Goal: Task Accomplishment & Management: Manage account settings

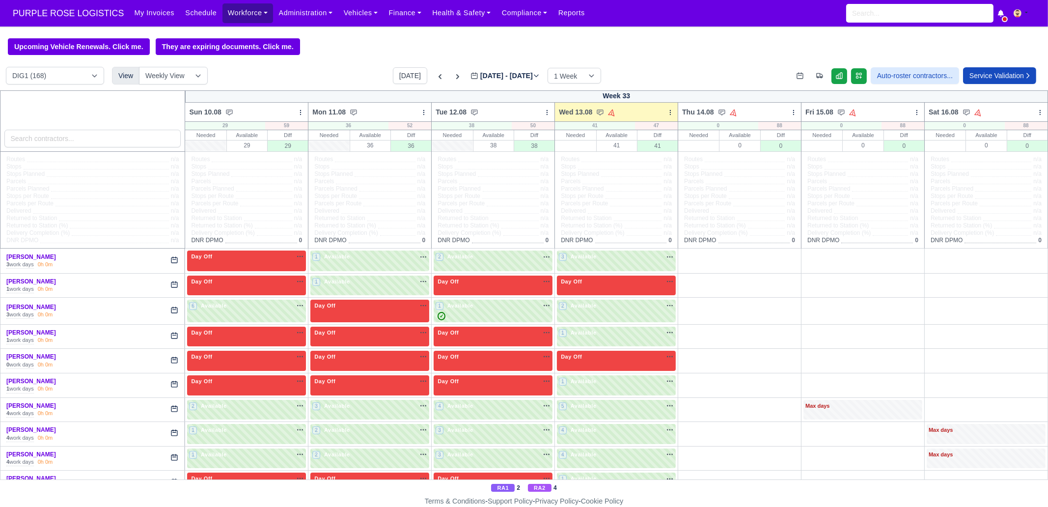
click at [230, 18] on link "Workforce" at bounding box center [248, 12] width 51 height 19
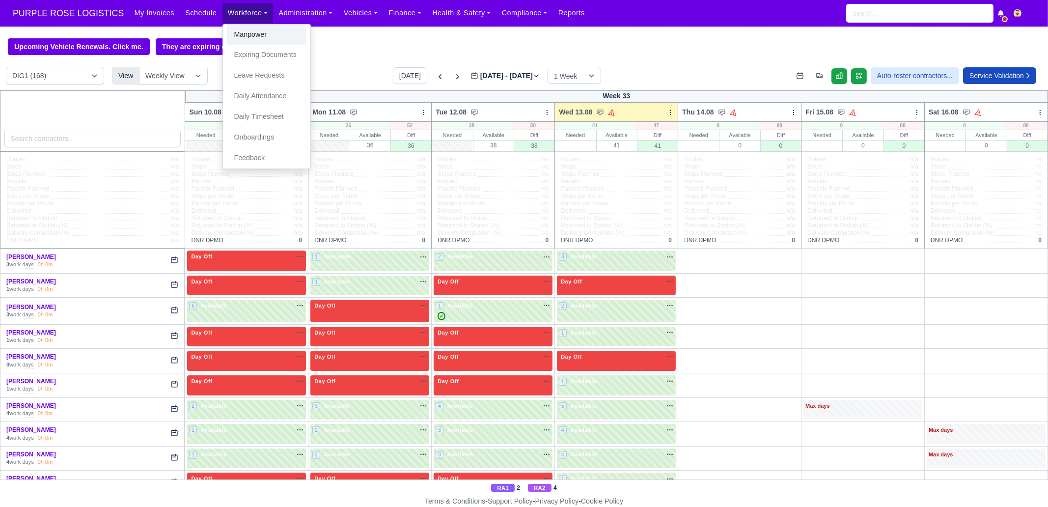
click at [251, 34] on link "Manpower" at bounding box center [267, 35] width 80 height 21
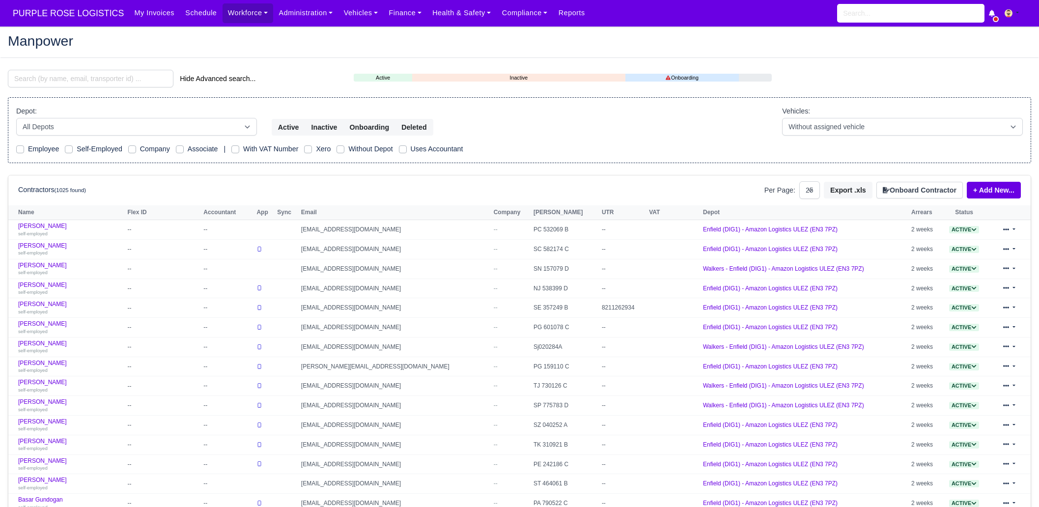
select select "25"
click at [83, 84] on input "search" at bounding box center [91, 79] width 166 height 18
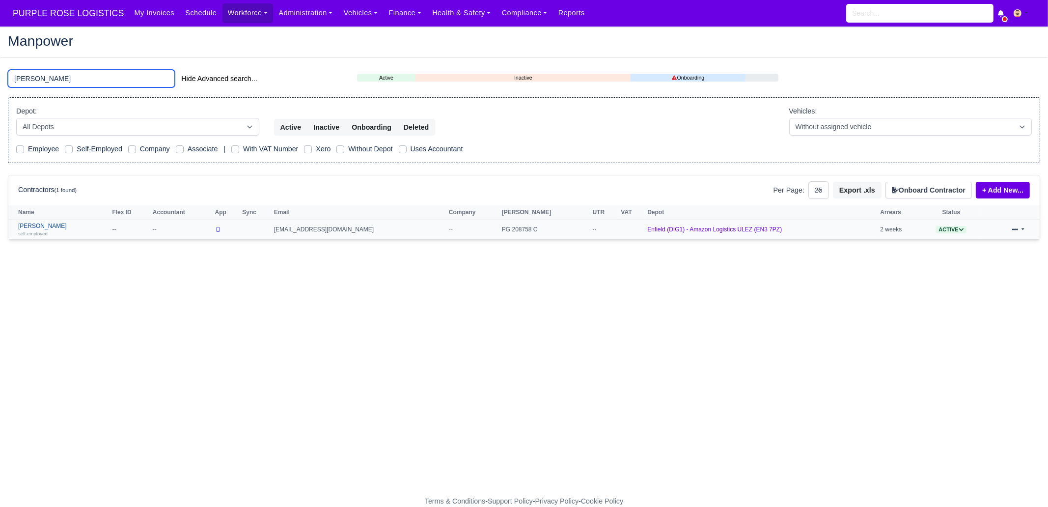
type input "kester"
click at [53, 231] on div "self-employed" at bounding box center [62, 233] width 89 height 7
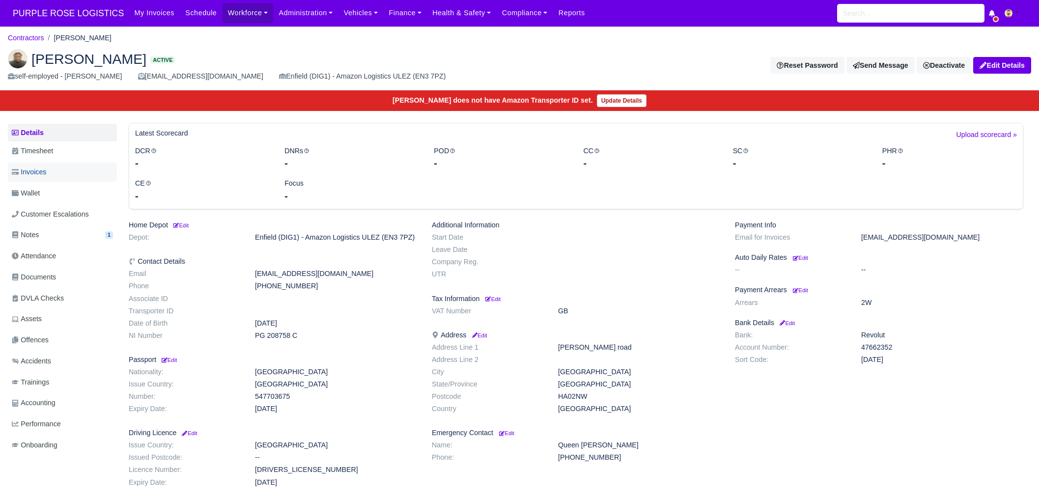
click at [52, 167] on link "Invoices" at bounding box center [62, 172] width 109 height 19
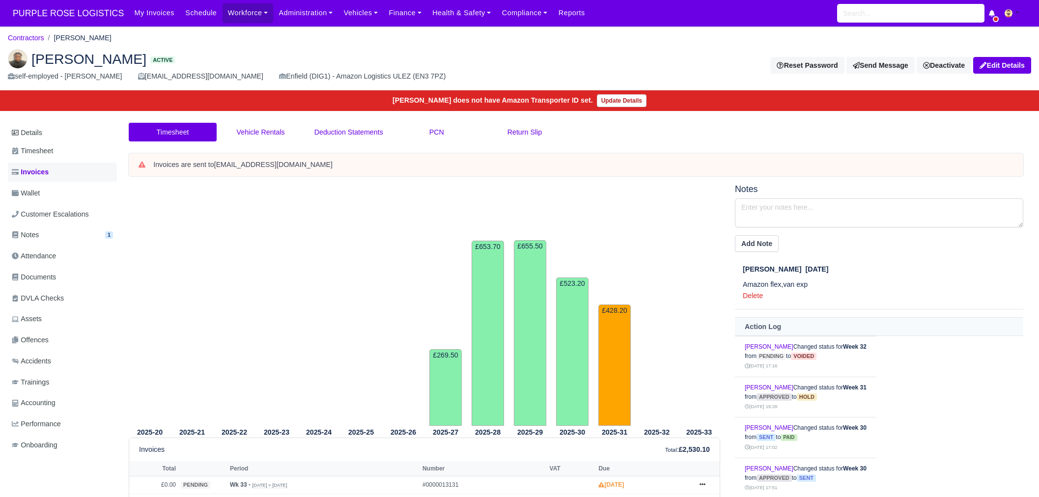
click at [45, 177] on span "Invoices" at bounding box center [30, 172] width 37 height 11
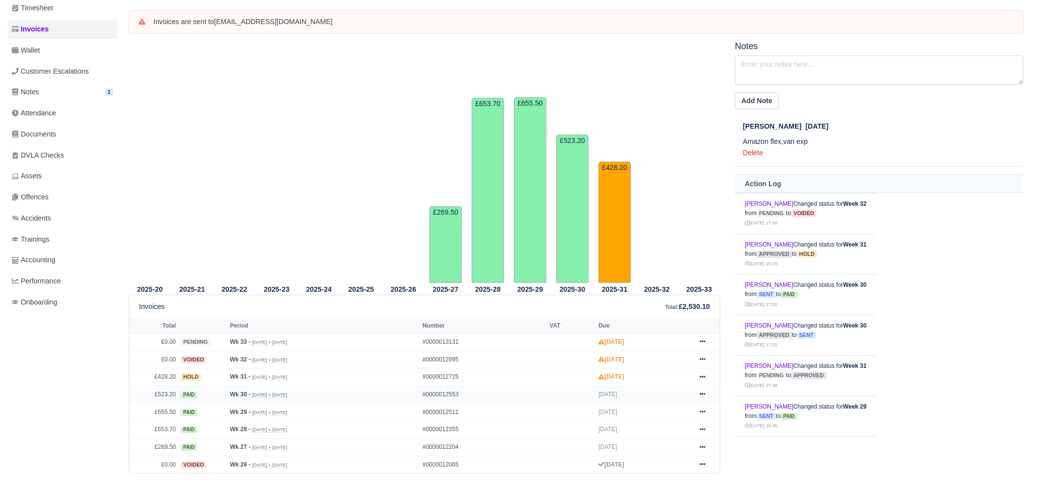
scroll to position [151, 0]
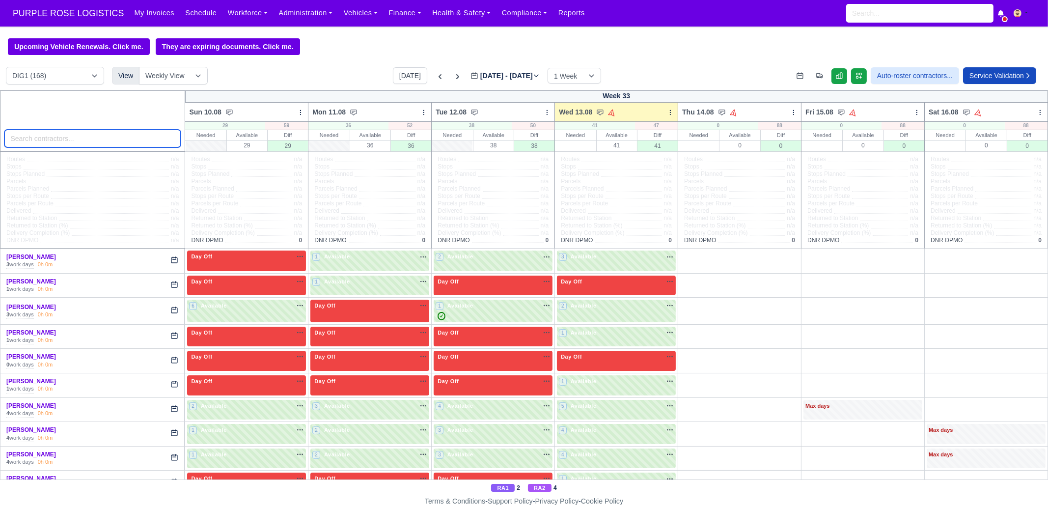
click at [110, 140] on input "search" at bounding box center [92, 139] width 177 height 18
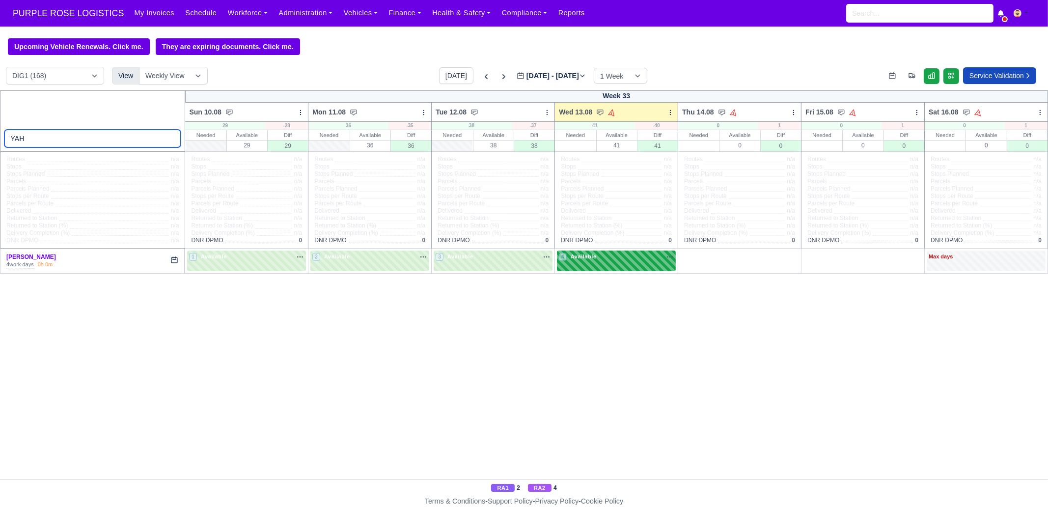
type input "YAH"
click at [587, 253] on span "Available" at bounding box center [584, 256] width 30 height 7
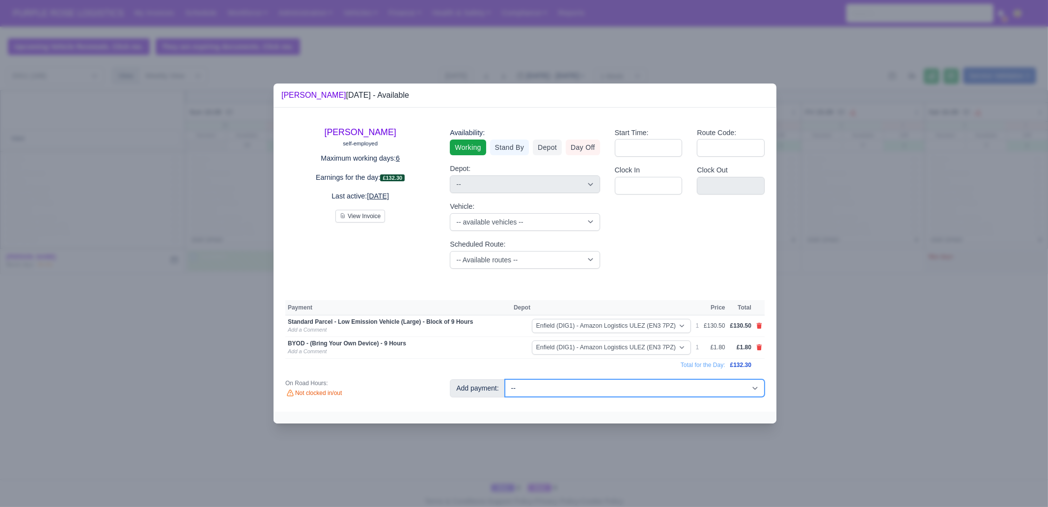
click at [581, 389] on select "-- Additional Hour Support (£14.50) Additional Stop Support (£1.00) BYOD - (Bri…" at bounding box center [635, 388] width 260 height 18
select select "65"
click at [505, 379] on select "-- Additional Hour Support (£14.50) Additional Stop Support (£1.00) BYOD - (Bri…" at bounding box center [635, 388] width 260 height 18
select select "1"
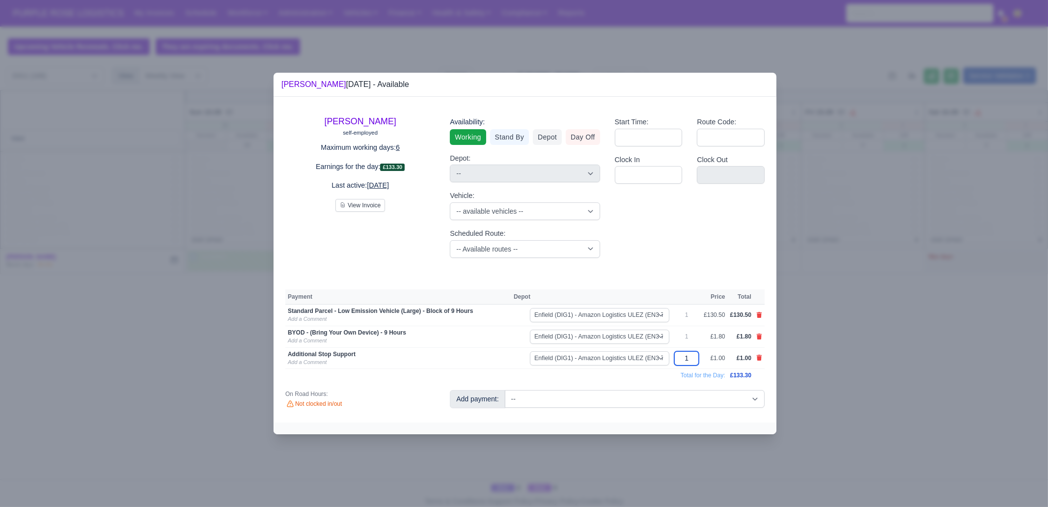
click at [696, 359] on input "1" at bounding box center [687, 358] width 25 height 14
type input "15"
click at [838, 371] on div at bounding box center [524, 253] width 1048 height 507
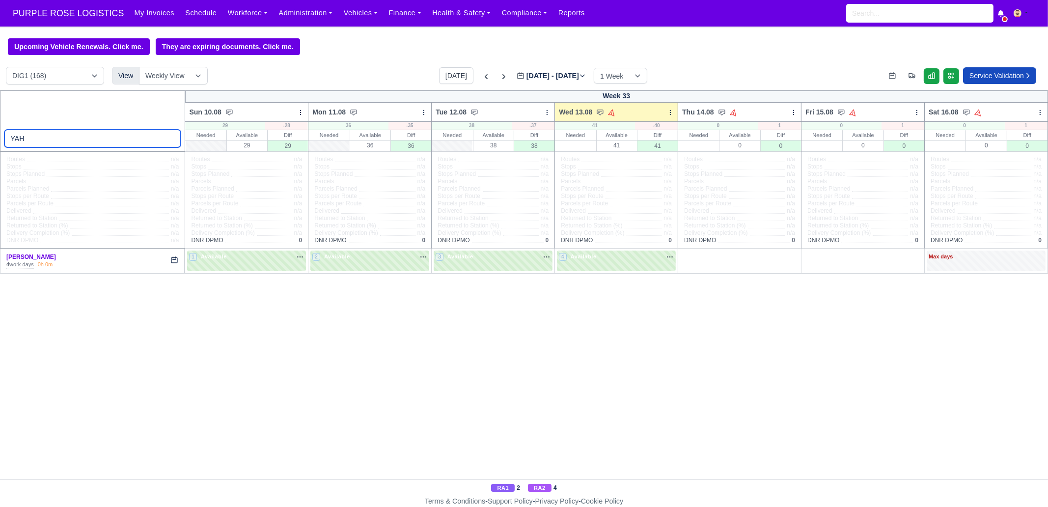
click at [135, 141] on input "YAH" at bounding box center [92, 139] width 177 height 18
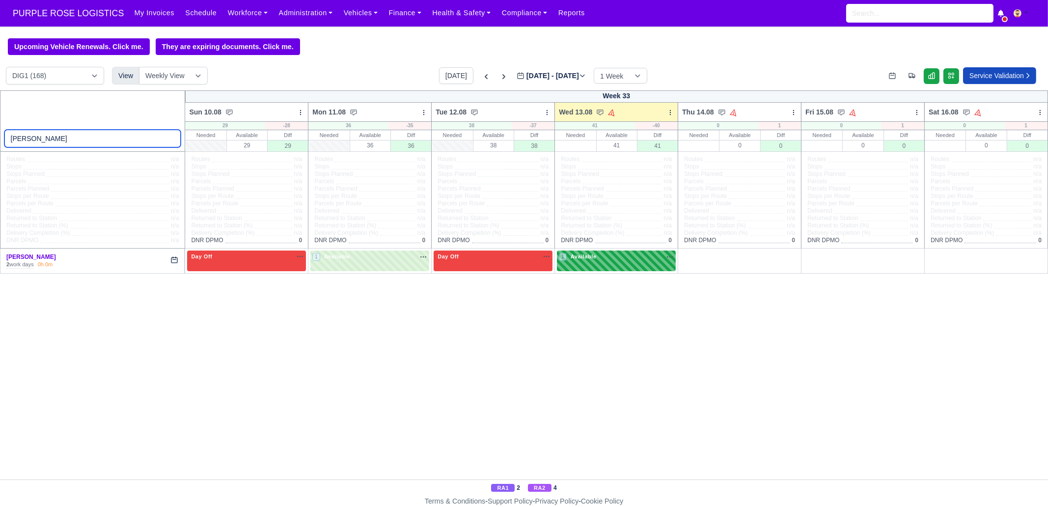
type input "[PERSON_NAME]"
click at [602, 263] on div "1 Available na" at bounding box center [616, 258] width 115 height 10
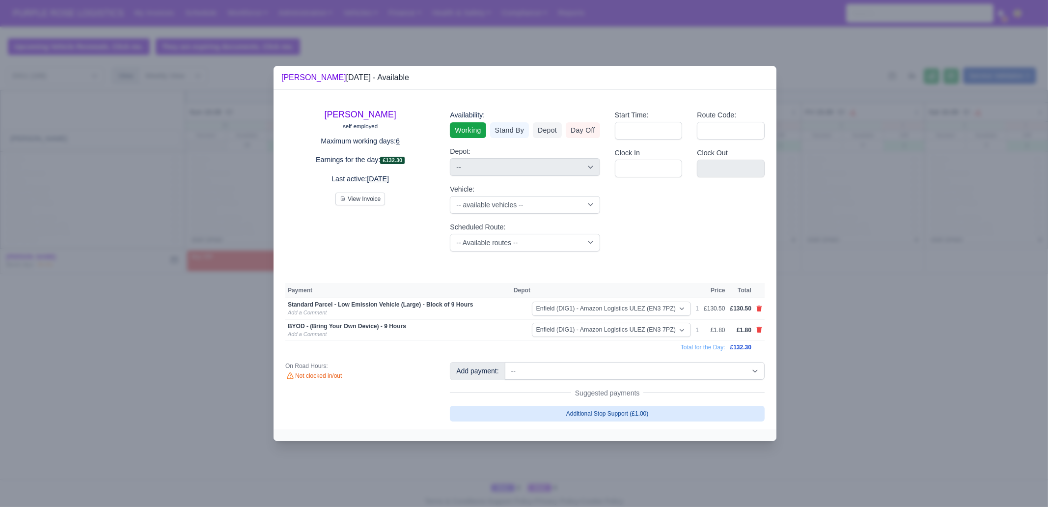
click at [642, 410] on link "Additional Stop Support (£1.00)" at bounding box center [607, 414] width 315 height 16
select select "1"
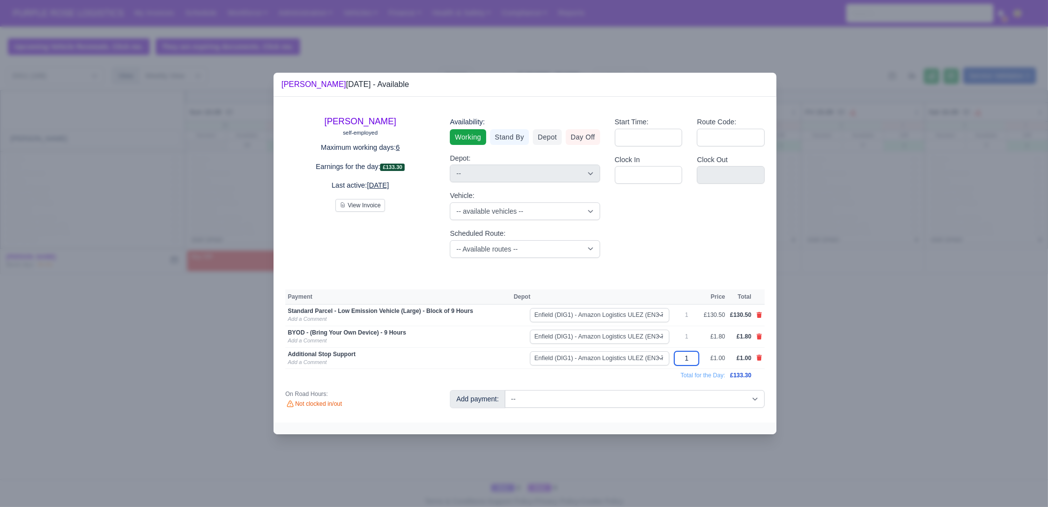
click at [693, 358] on input "1" at bounding box center [687, 358] width 25 height 14
type input "20"
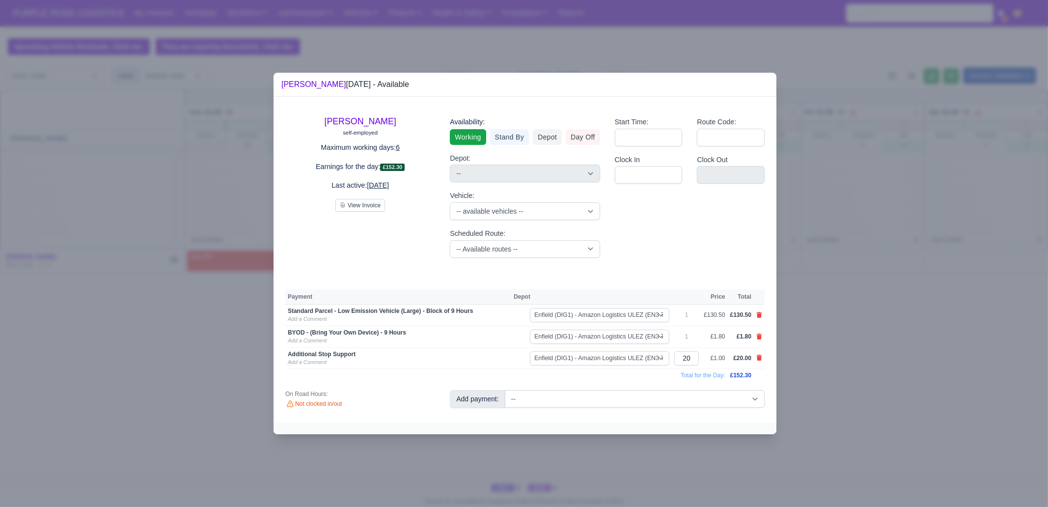
click at [851, 417] on div at bounding box center [524, 253] width 1048 height 507
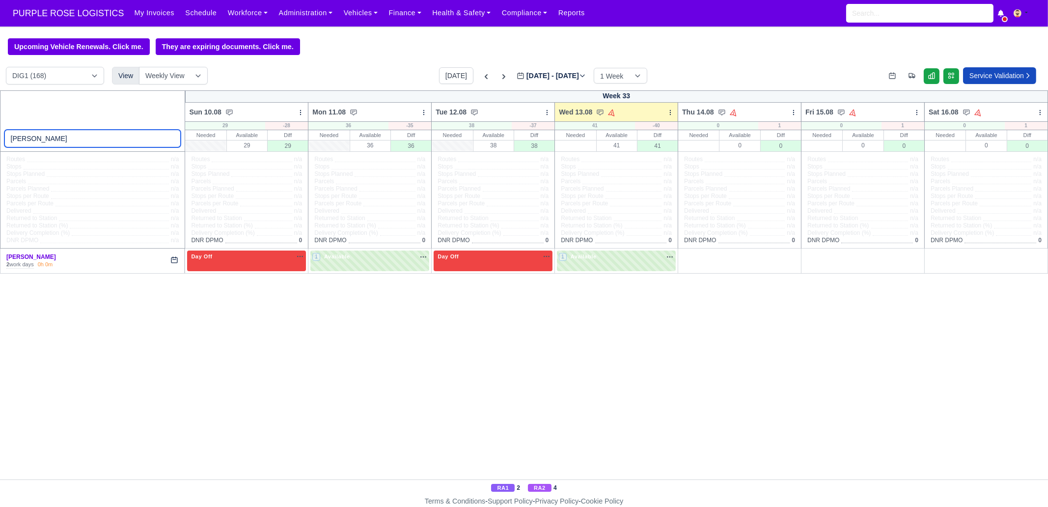
click at [100, 137] on input "[PERSON_NAME]" at bounding box center [92, 139] width 177 height 18
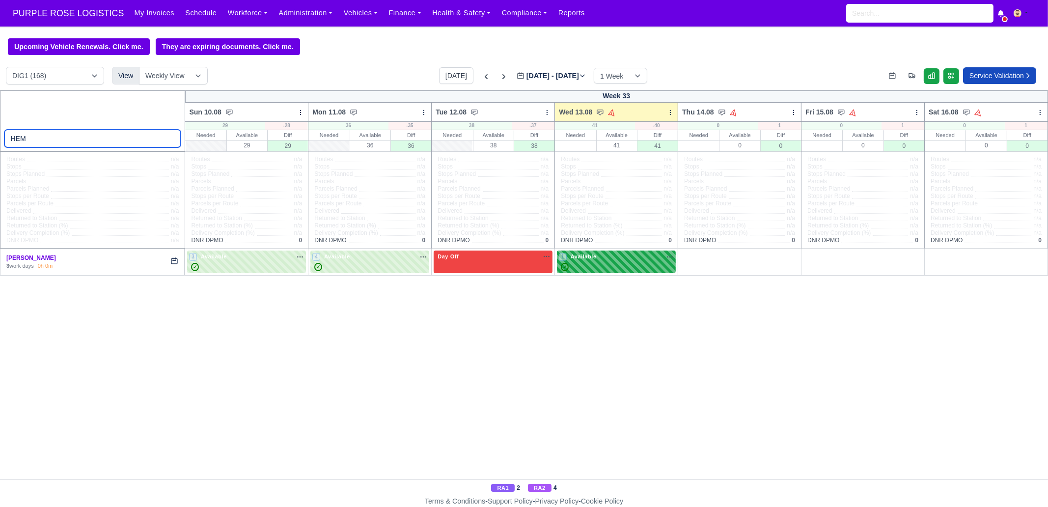
type input "HEM"
click at [594, 253] on span "Available" at bounding box center [584, 256] width 30 height 7
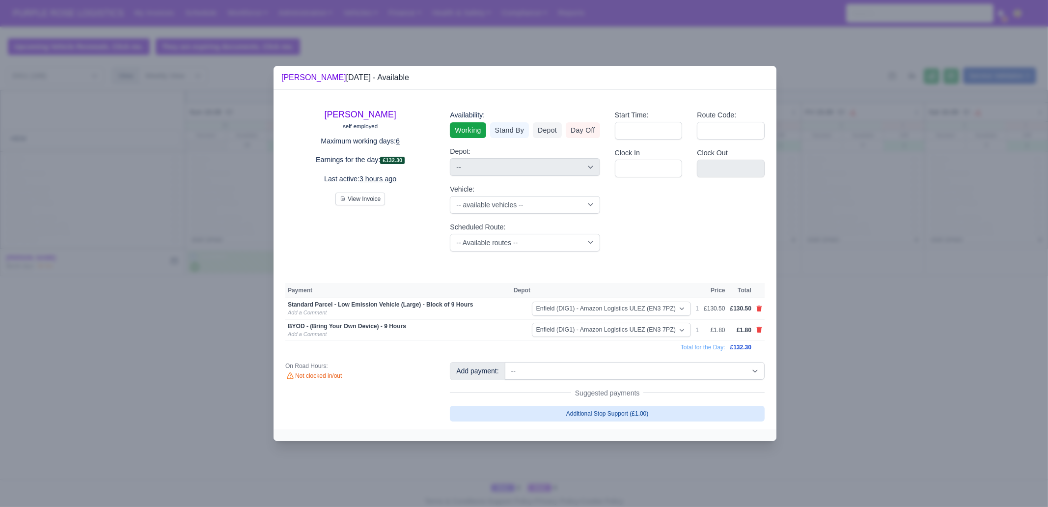
click at [643, 413] on link "Additional Stop Support (£1.00)" at bounding box center [607, 414] width 315 height 16
select select "1"
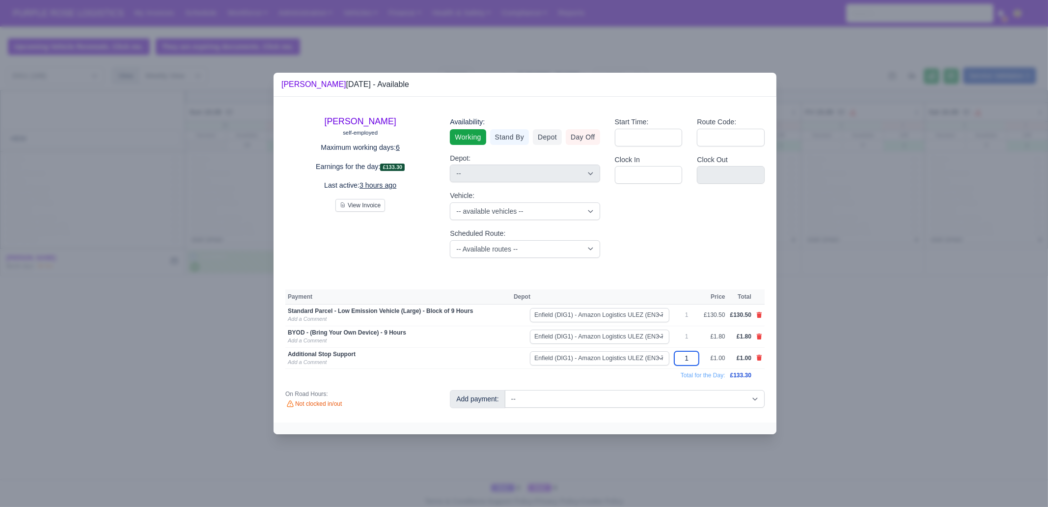
click at [694, 360] on input "1" at bounding box center [687, 358] width 25 height 14
type input "15"
click at [865, 378] on div at bounding box center [524, 253] width 1048 height 507
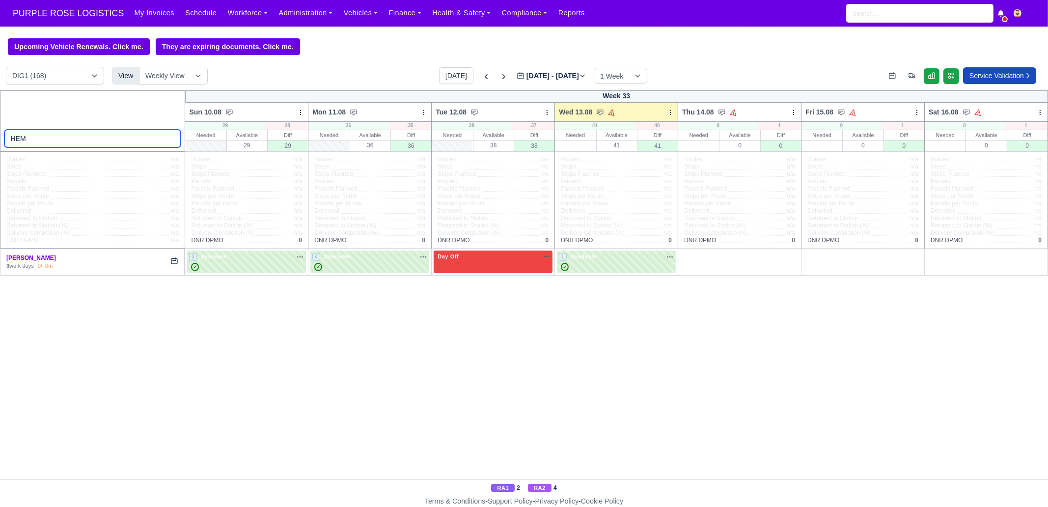
click at [112, 137] on input "HEM" at bounding box center [92, 139] width 177 height 18
